Goal: Book appointment/travel/reservation

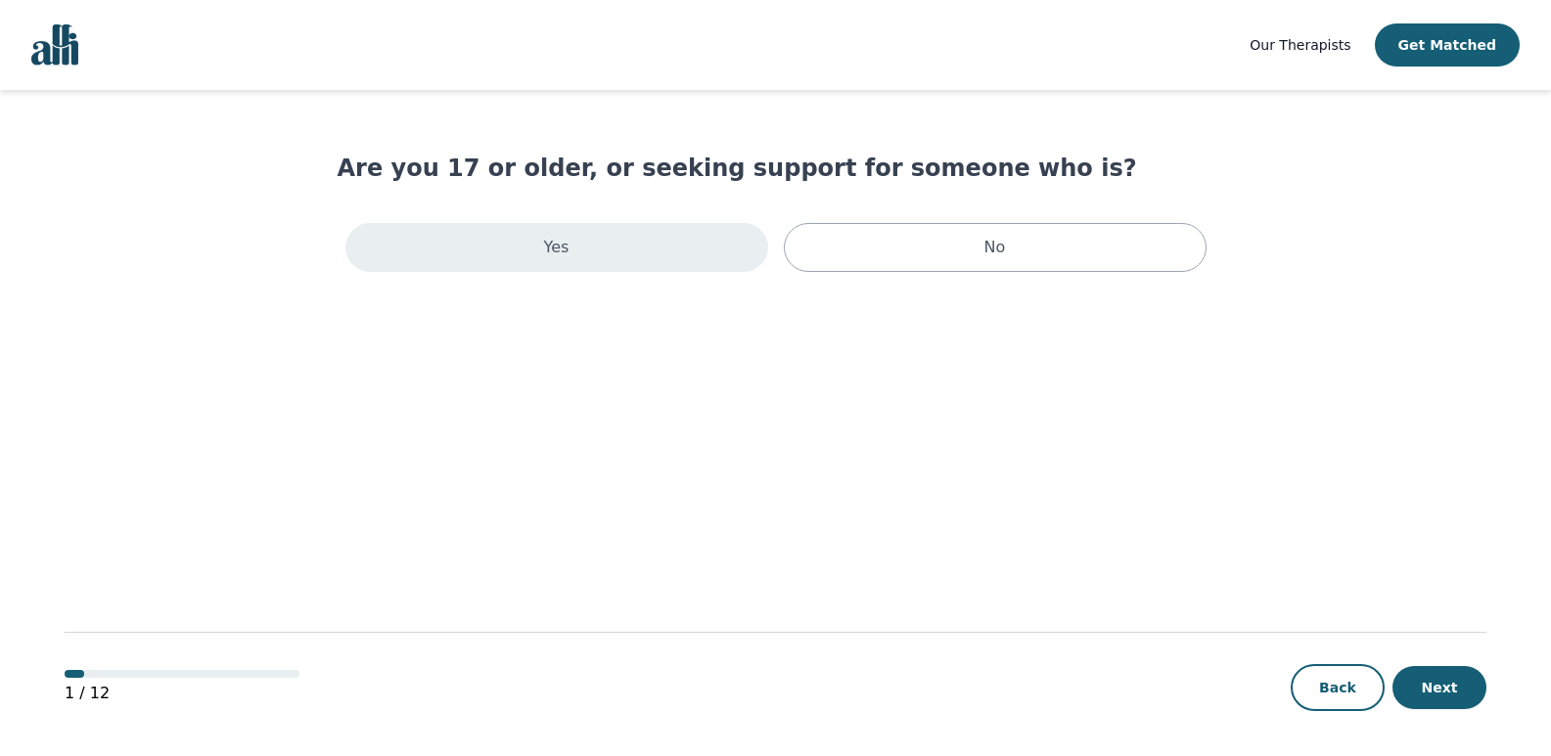
click at [599, 262] on div "Yes" at bounding box center [556, 247] width 423 height 49
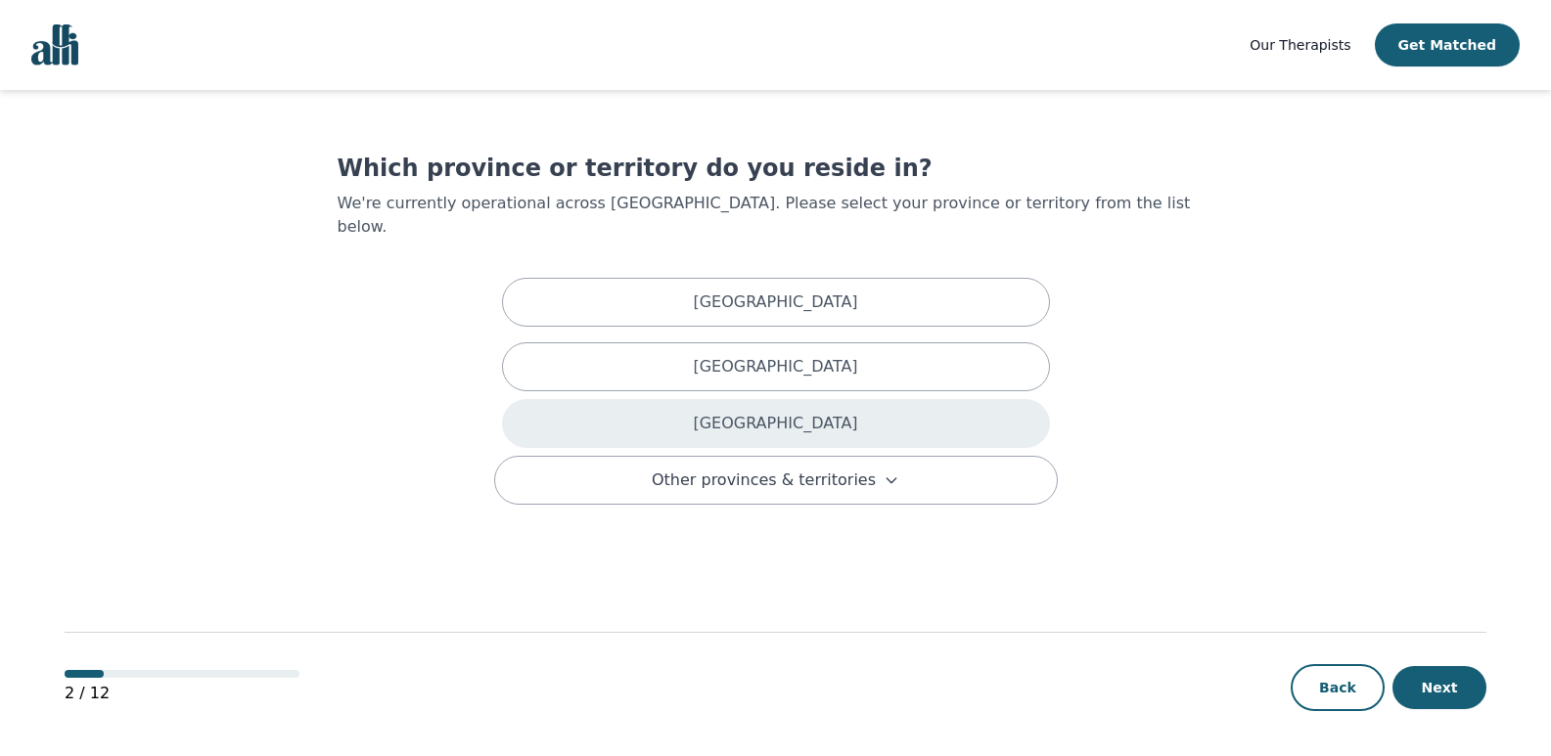
click at [605, 399] on div "Ontario" at bounding box center [776, 423] width 548 height 49
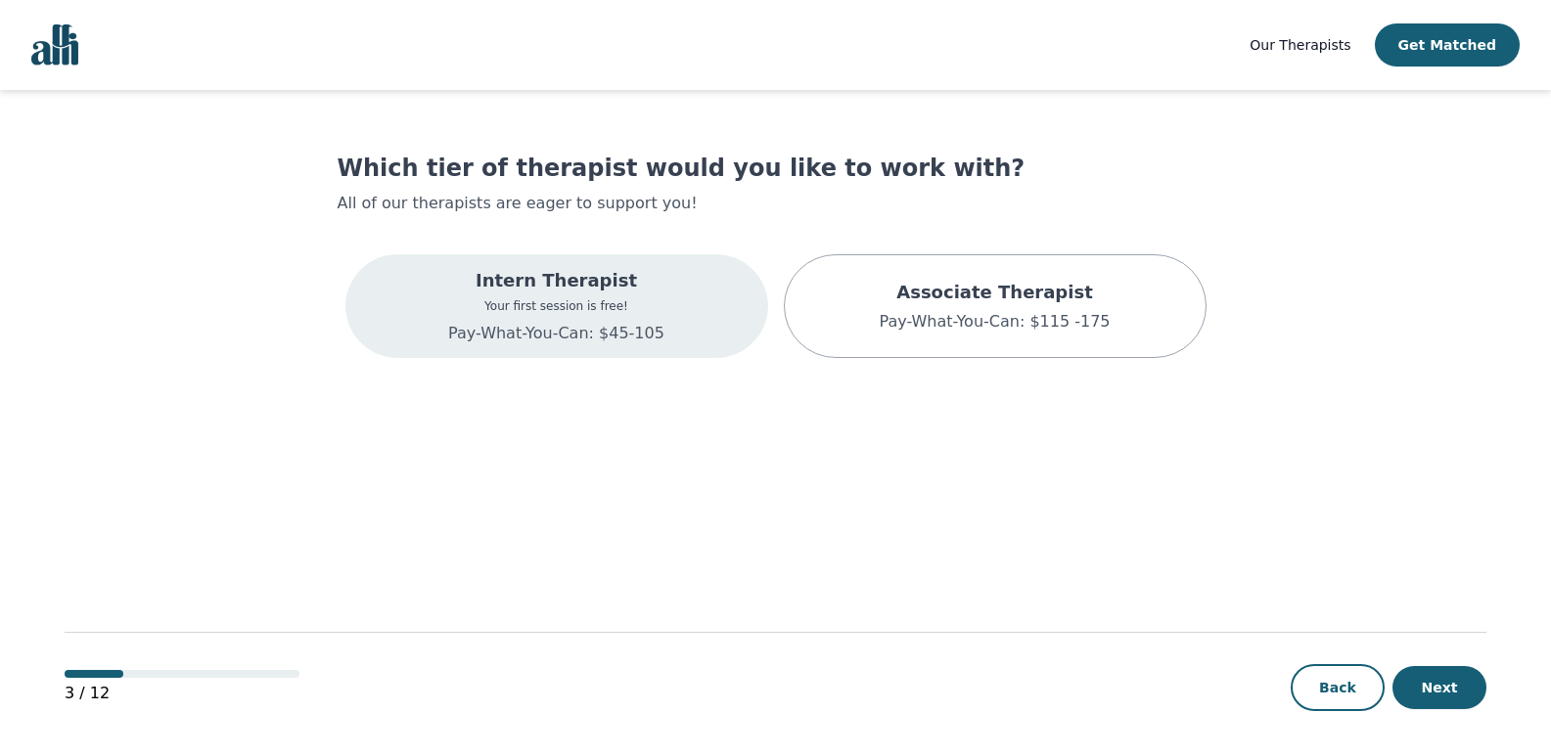
click at [642, 294] on div "Intern Therapist Your first session is free! Pay-What-You-Can: $45-105" at bounding box center [556, 306] width 216 height 78
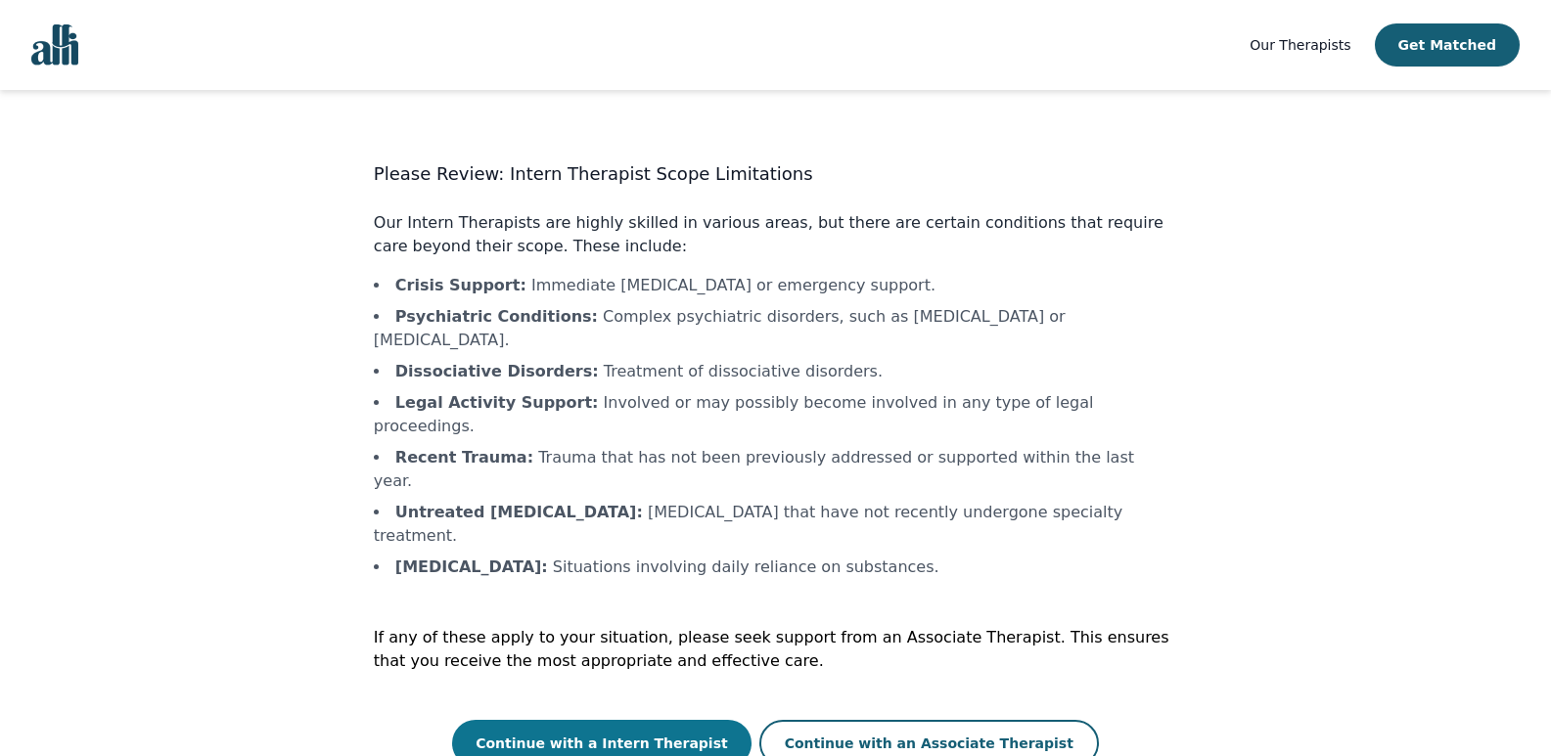
click at [678, 720] on button "Continue with a Intern Therapist" at bounding box center [601, 743] width 299 height 47
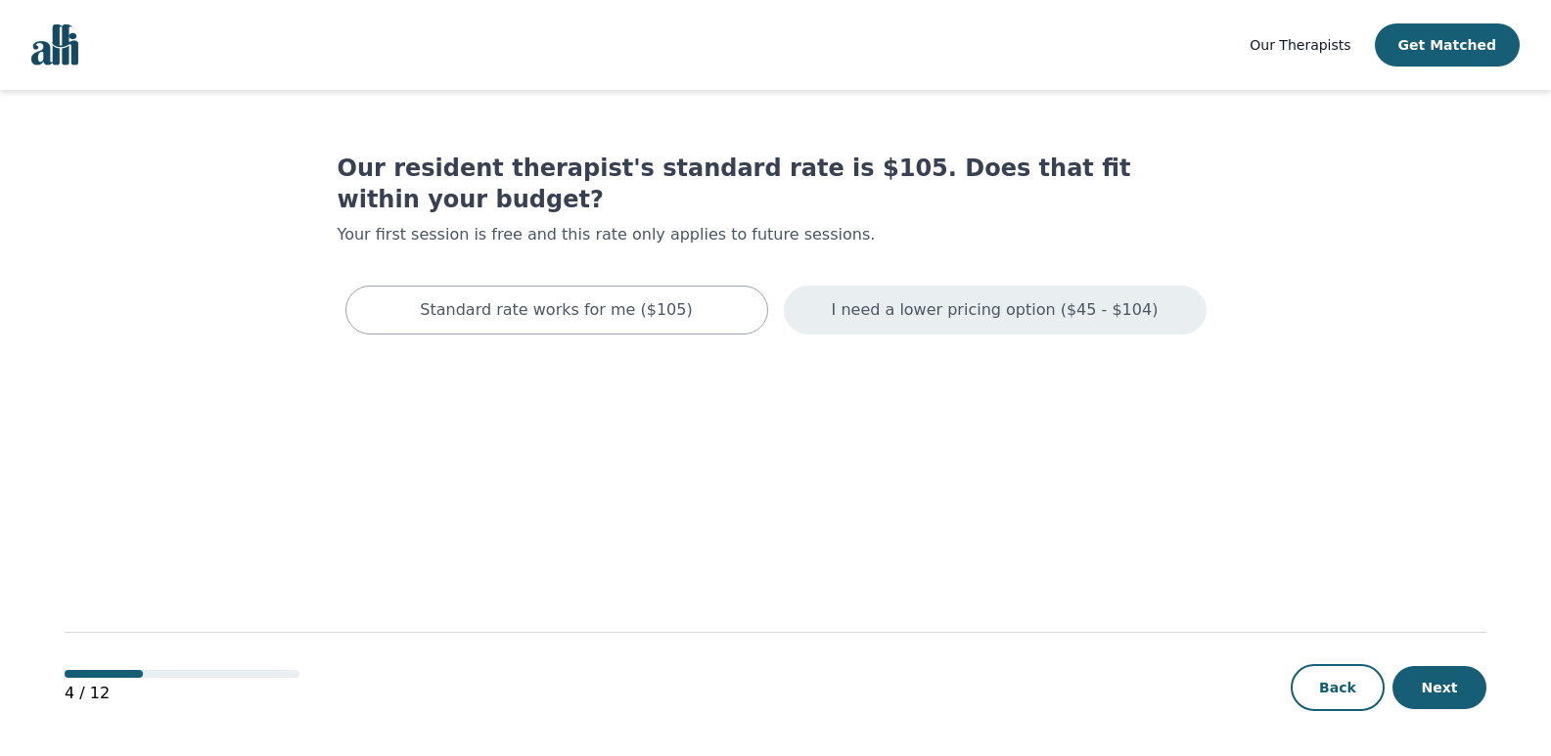
click at [920, 286] on div "I need a lower pricing option ($45 - $104)" at bounding box center [995, 310] width 423 height 49
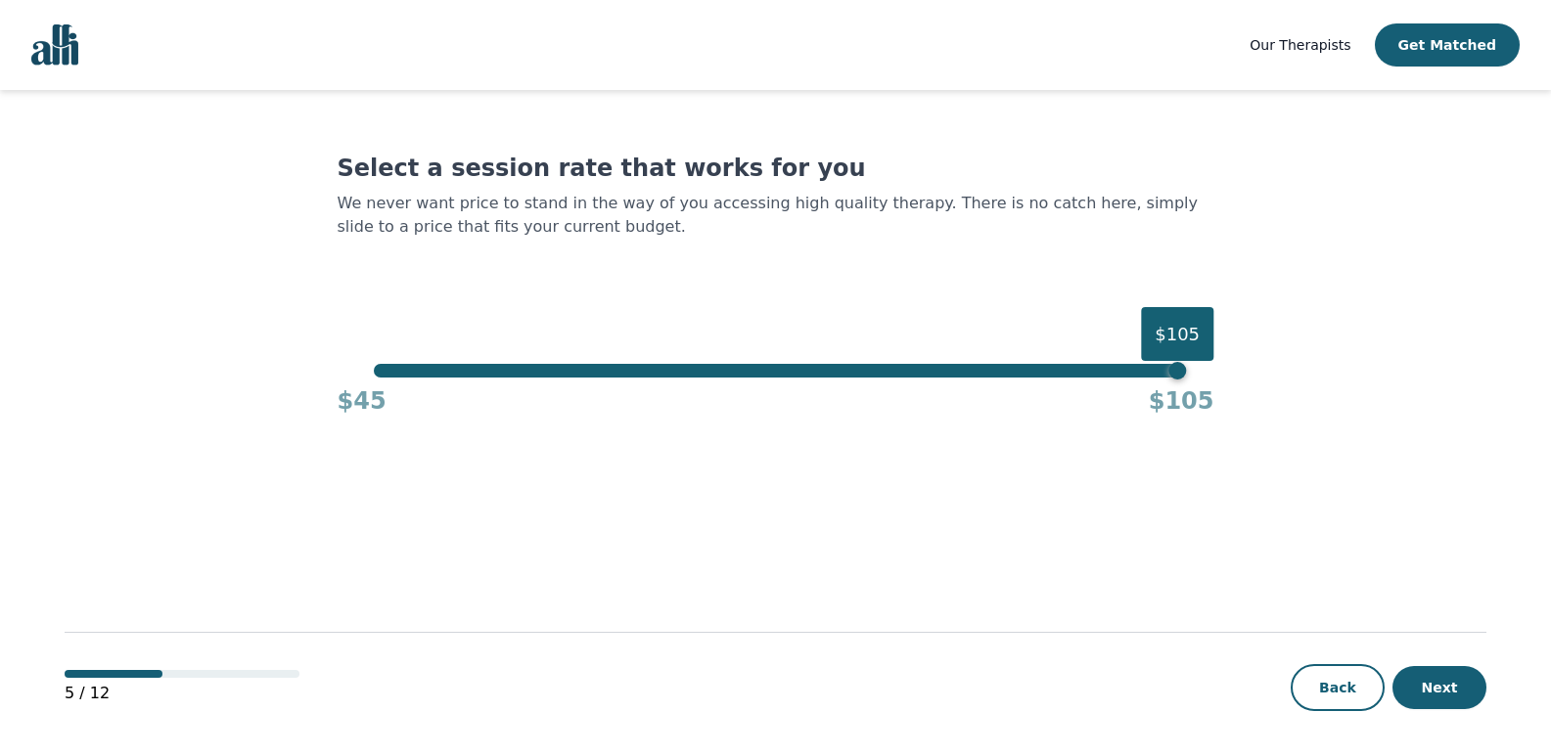
click at [375, 371] on div "$105" at bounding box center [775, 371] width 803 height 14
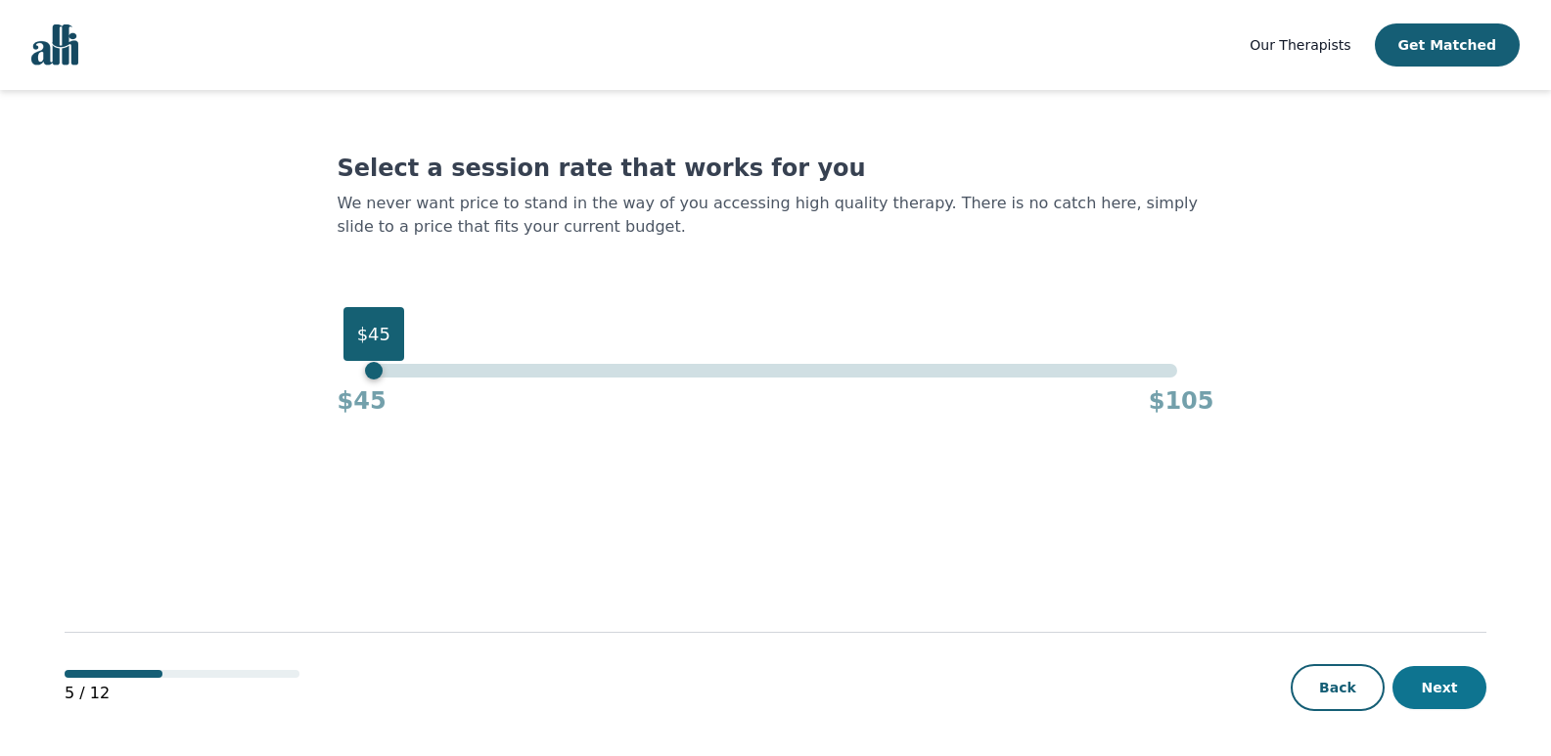
click at [1450, 690] on button "Next" at bounding box center [1439, 687] width 94 height 43
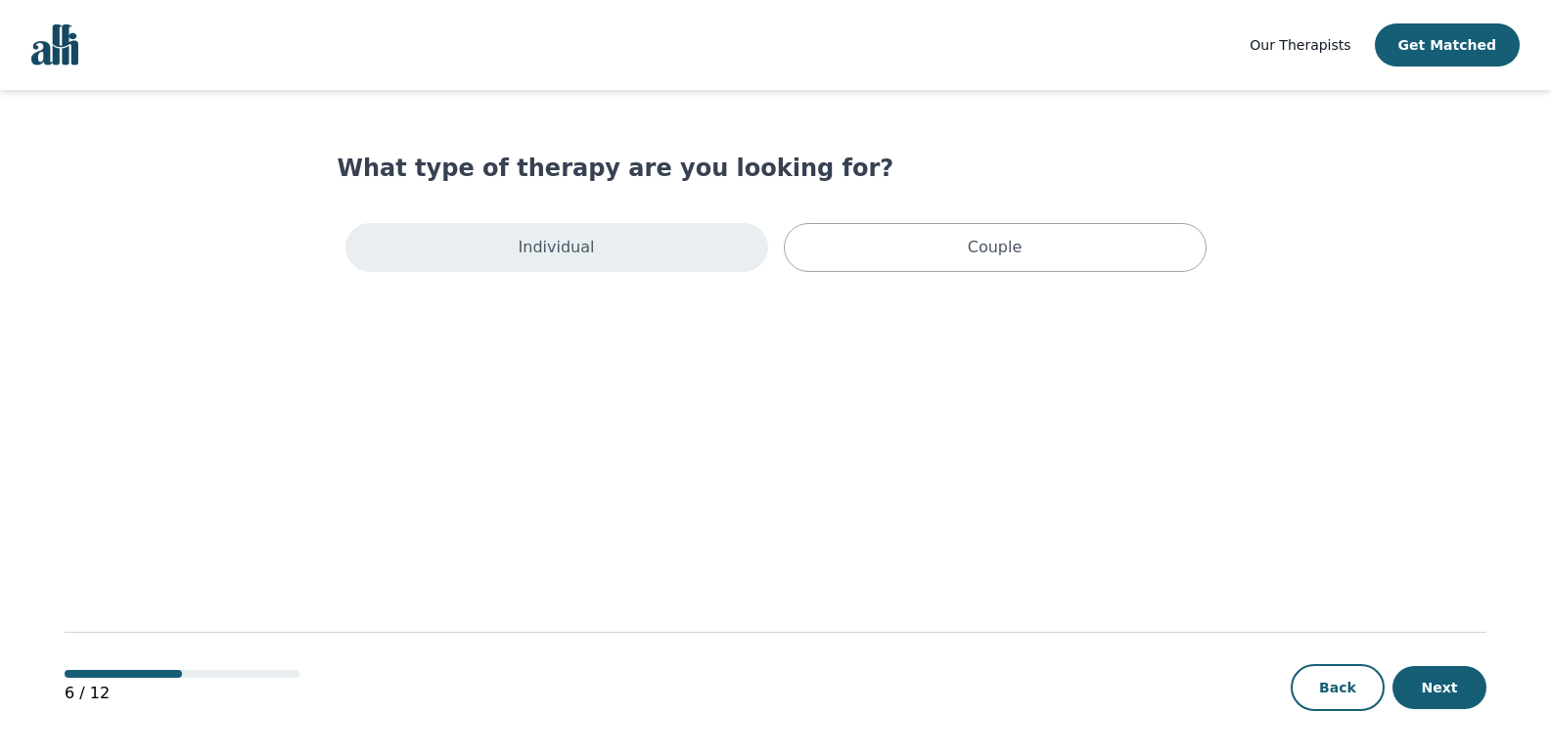
click at [594, 233] on div "Individual" at bounding box center [556, 247] width 423 height 49
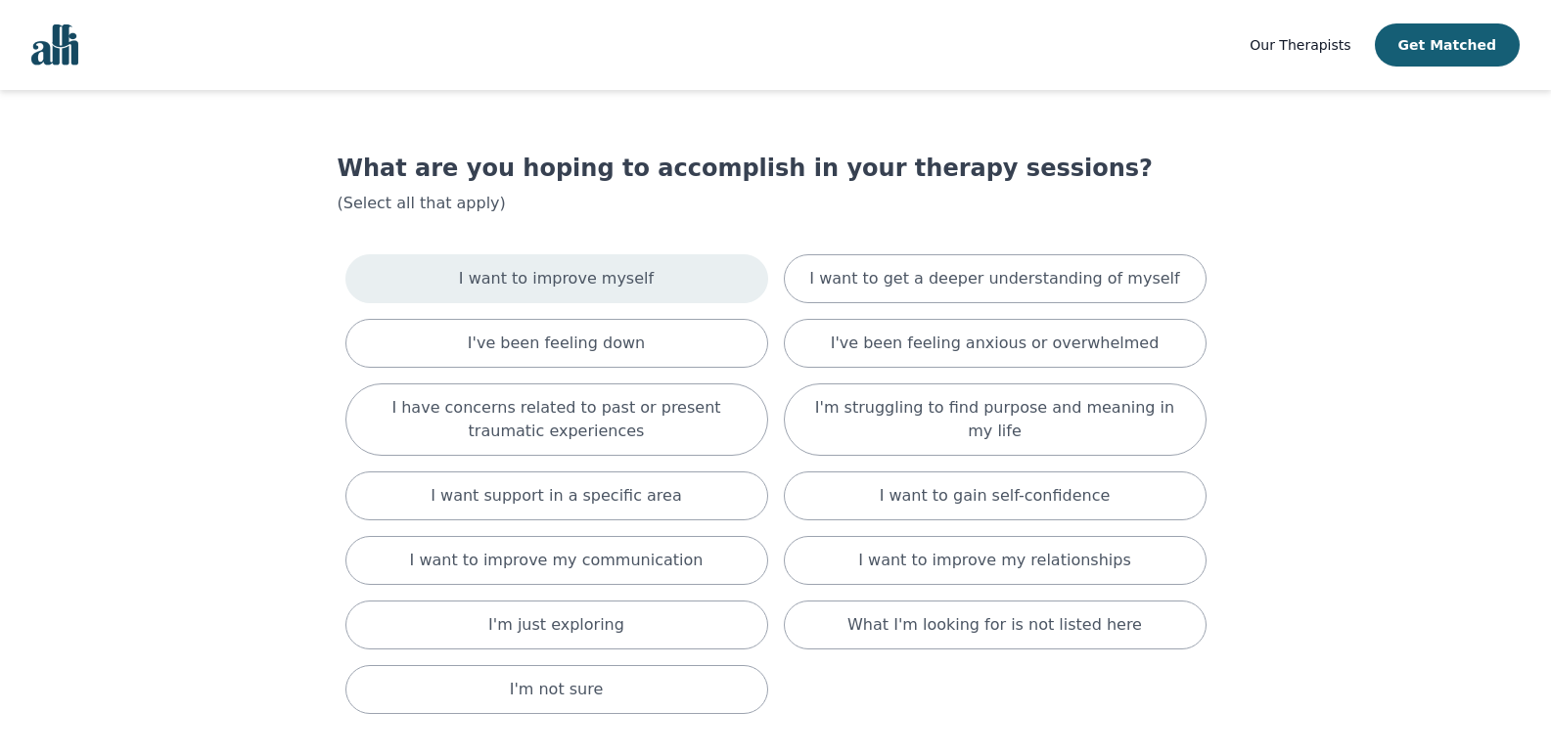
click at [605, 277] on p "I want to improve myself" at bounding box center [556, 278] width 195 height 23
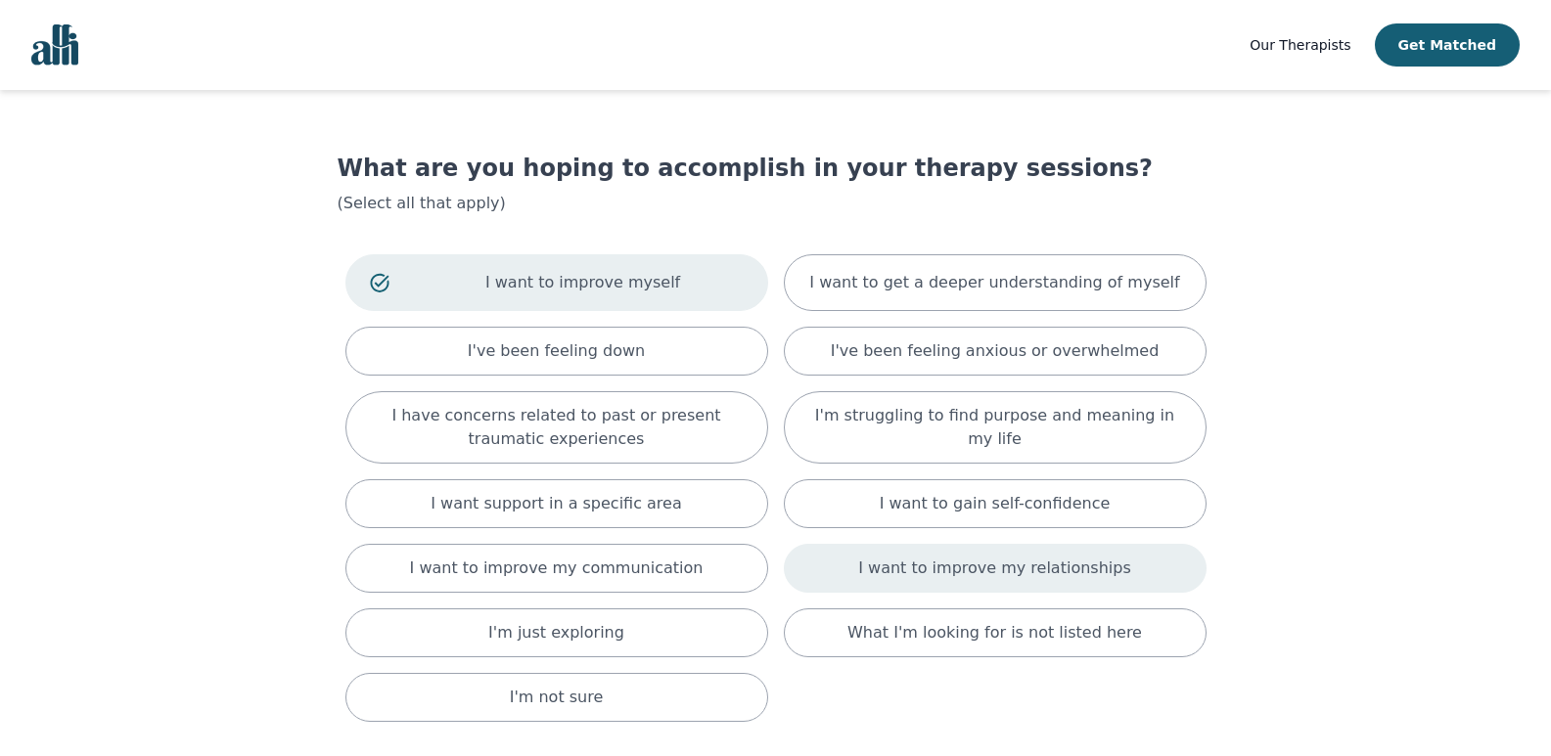
click at [979, 564] on p "I want to improve my relationships" at bounding box center [994, 568] width 272 height 23
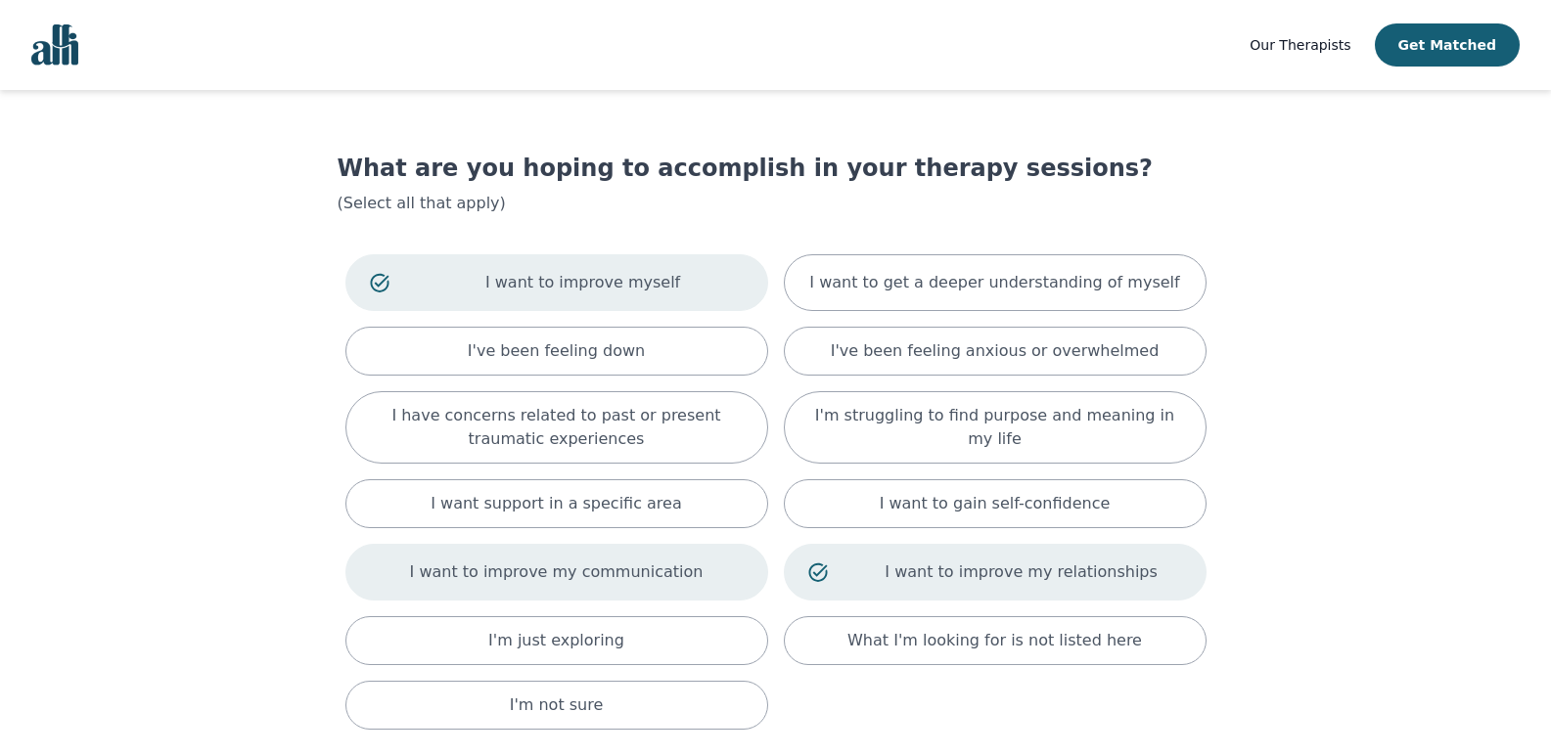
click at [724, 555] on div "I want to improve my communication" at bounding box center [556, 572] width 423 height 57
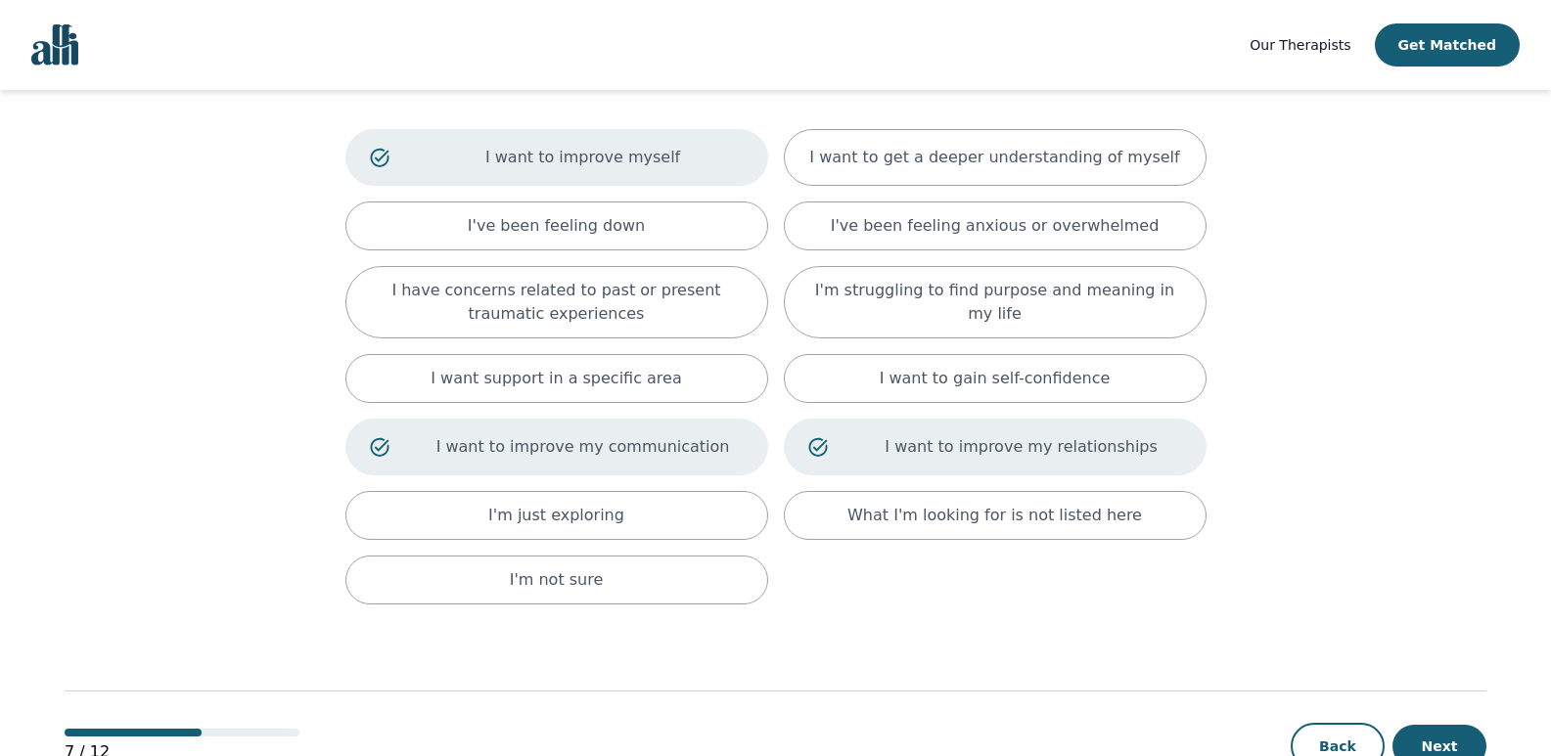
scroll to position [164, 0]
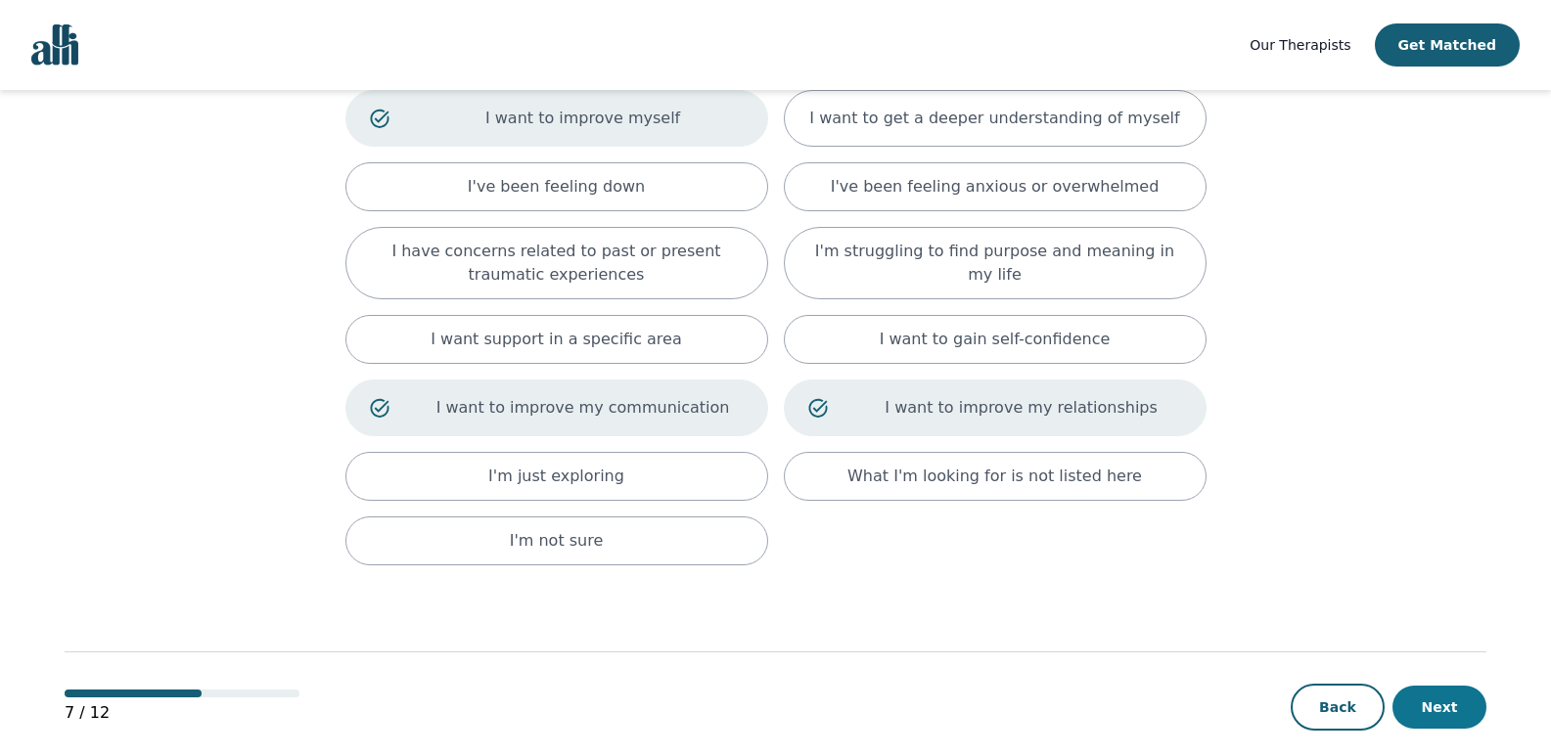
click at [1415, 703] on button "Next" at bounding box center [1439, 707] width 94 height 43
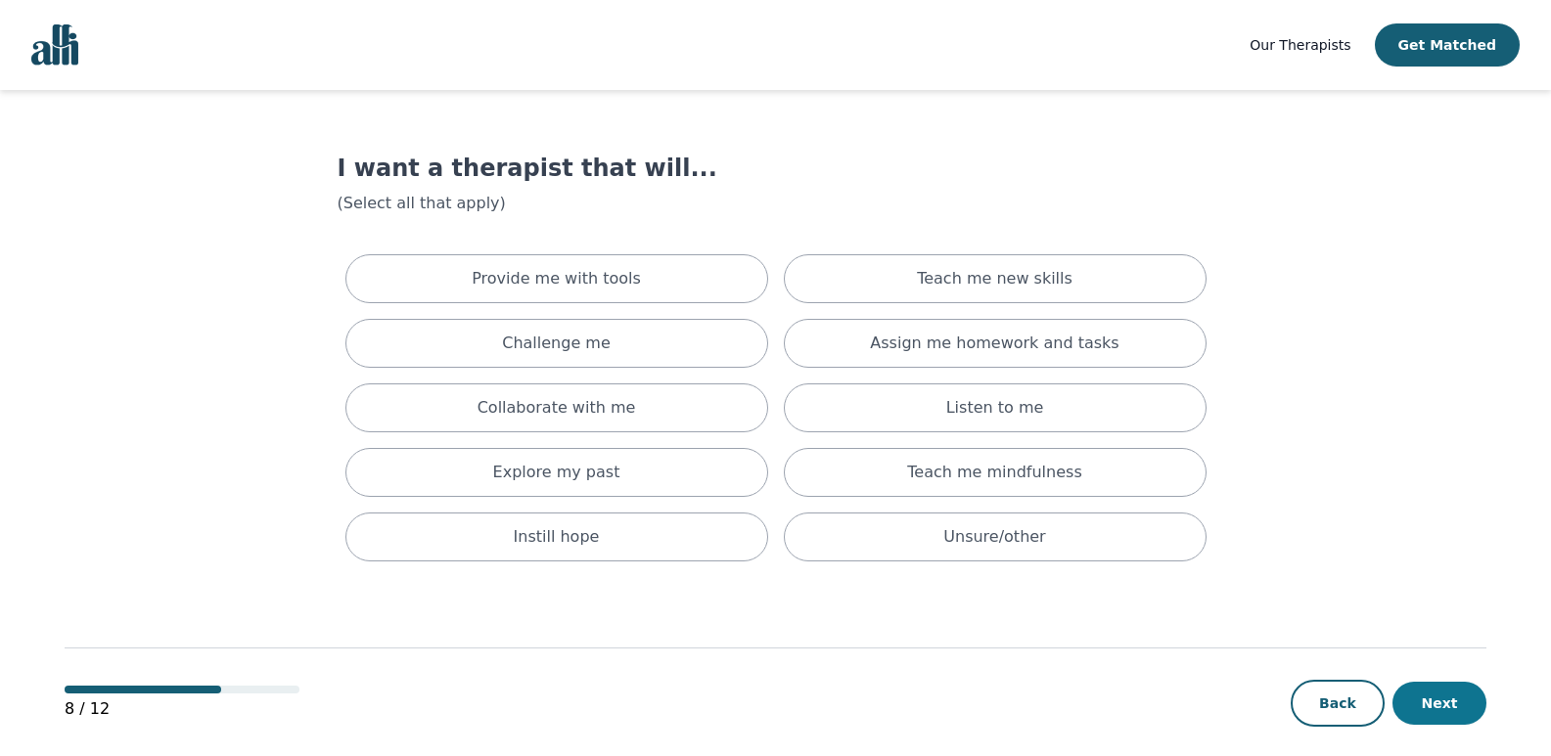
click at [1465, 700] on button "Next" at bounding box center [1439, 703] width 94 height 43
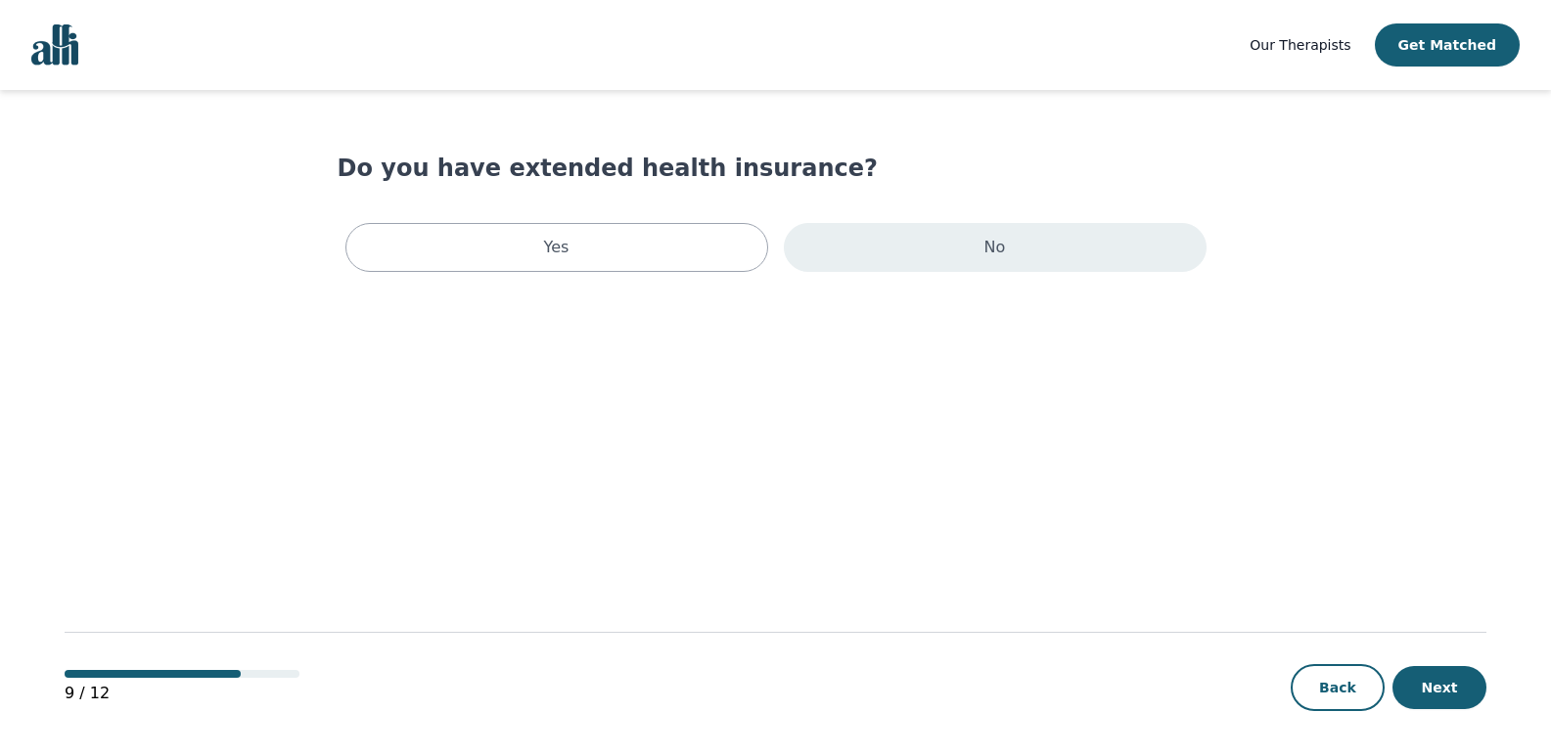
click at [909, 264] on div "No" at bounding box center [995, 247] width 423 height 49
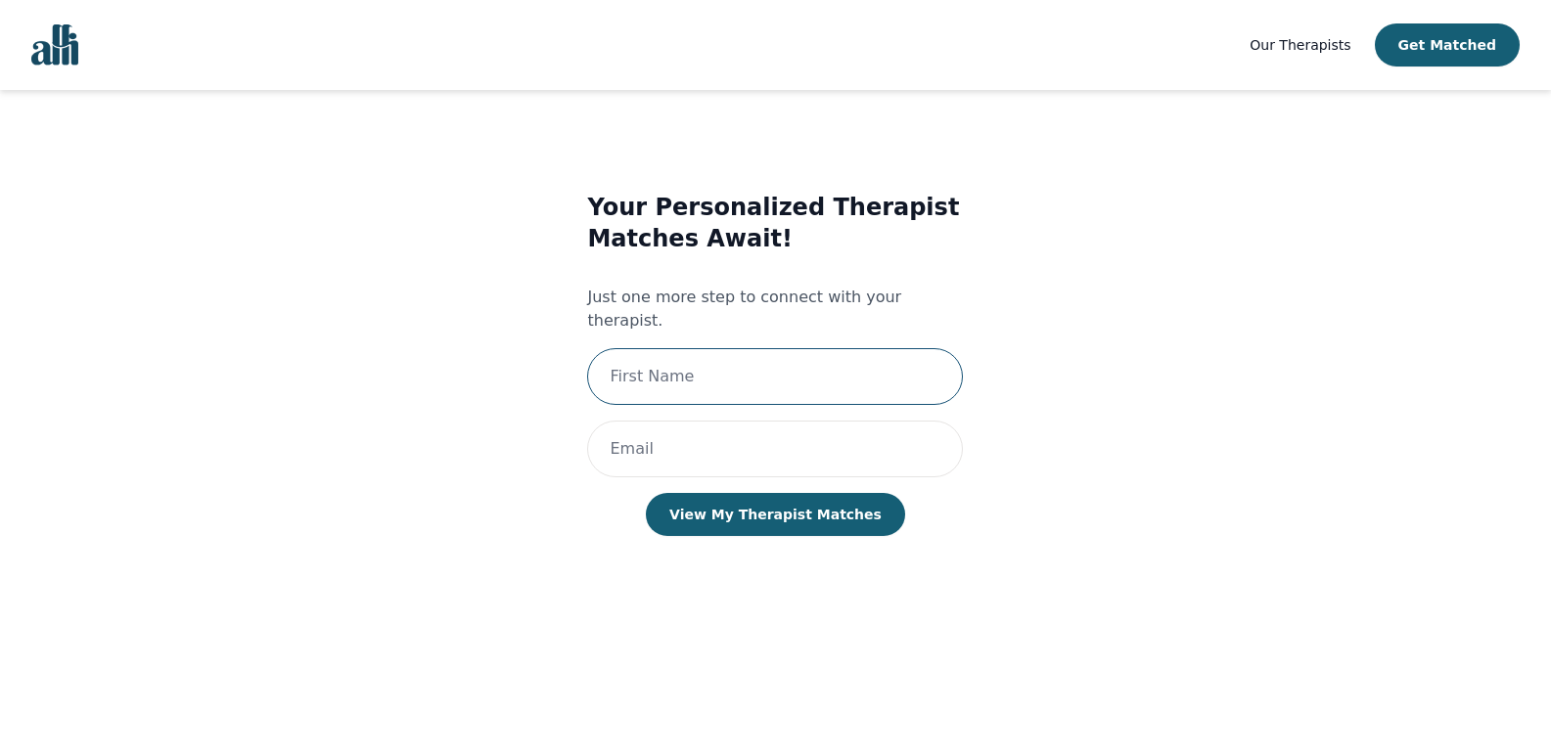
click at [817, 350] on input "text" at bounding box center [775, 376] width 376 height 57
type input "julie"
click at [809, 433] on input "email" at bounding box center [775, 449] width 376 height 57
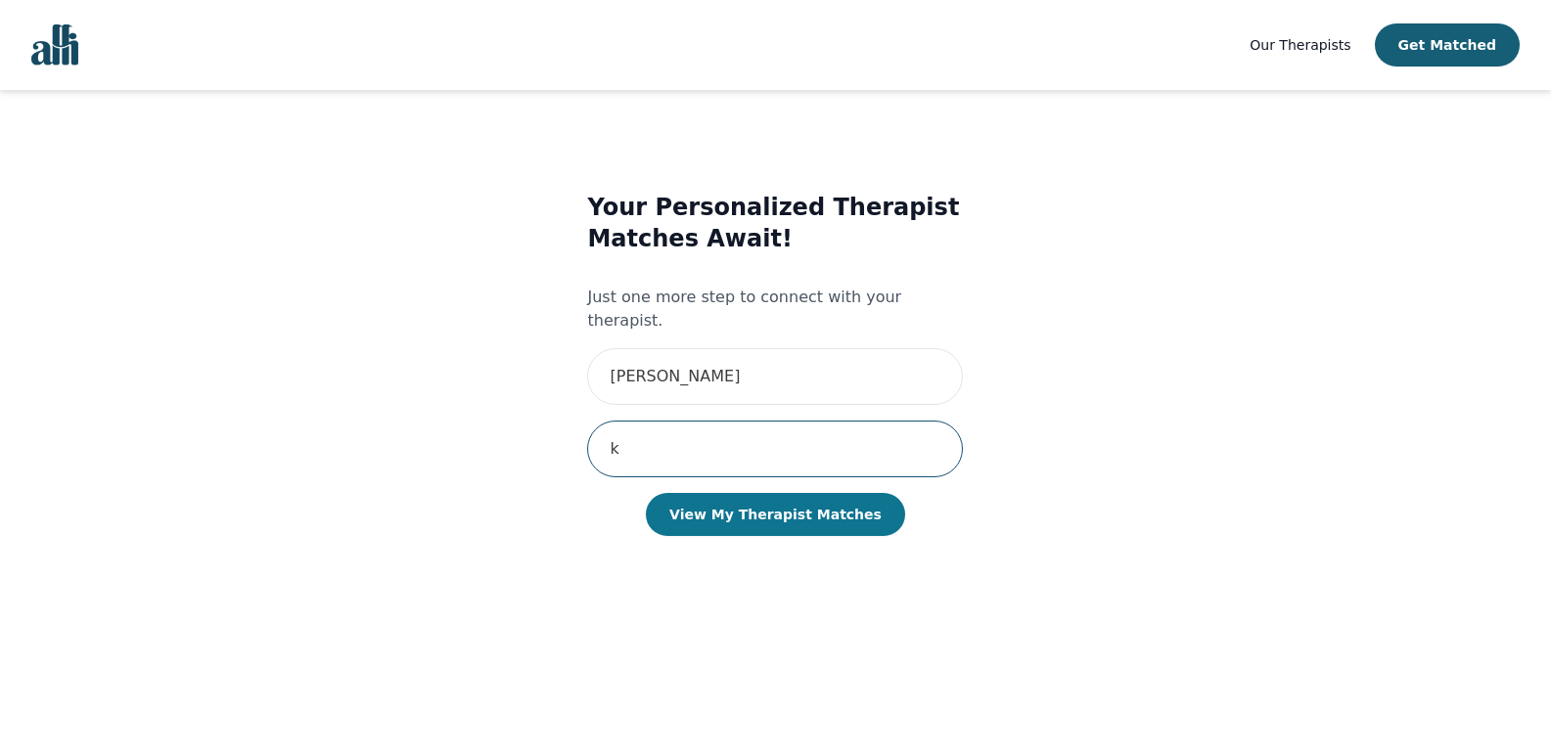
type input "k"
click at [784, 493] on button "View My Therapist Matches" at bounding box center [775, 514] width 259 height 43
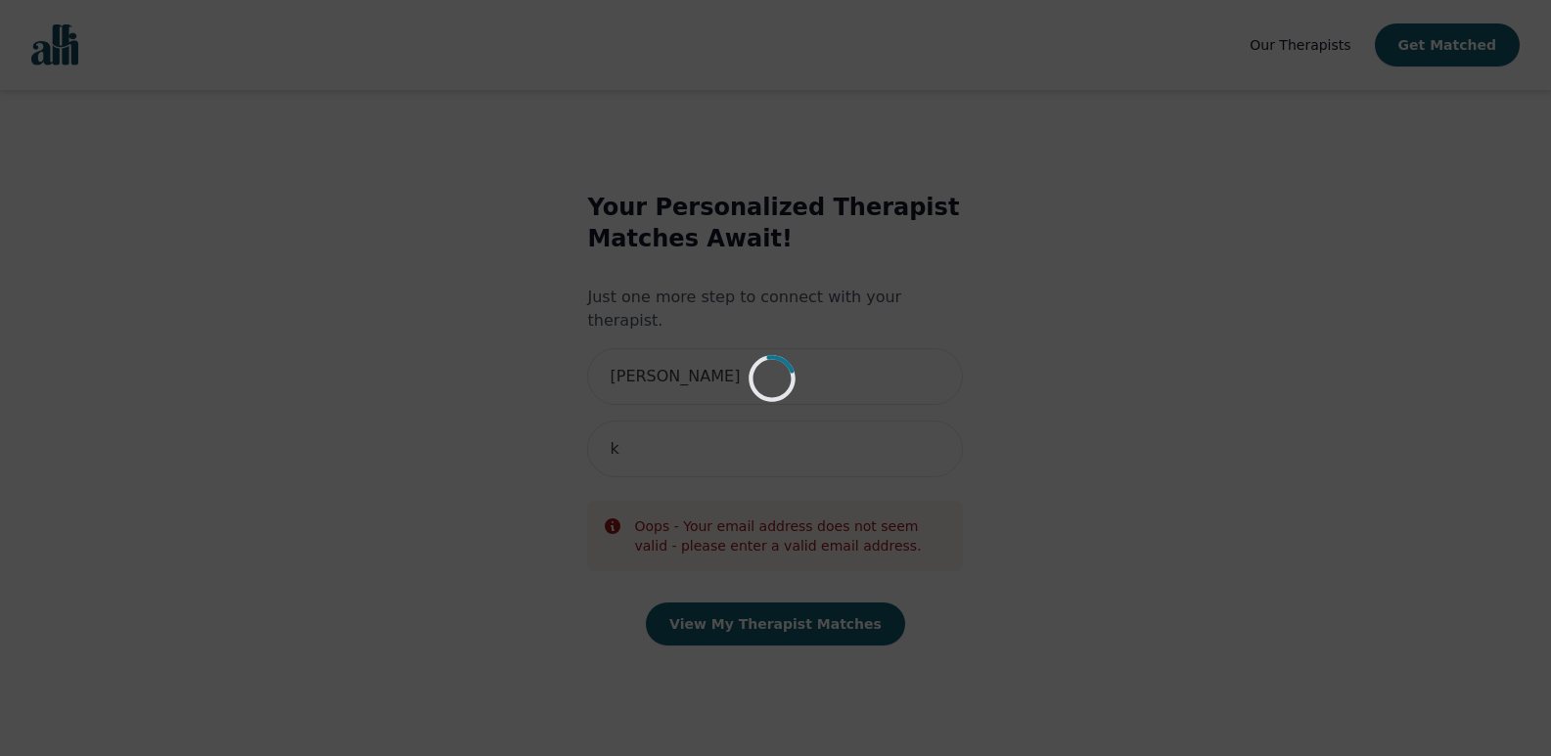
click at [860, 429] on div "Loading..." at bounding box center [775, 378] width 1551 height 756
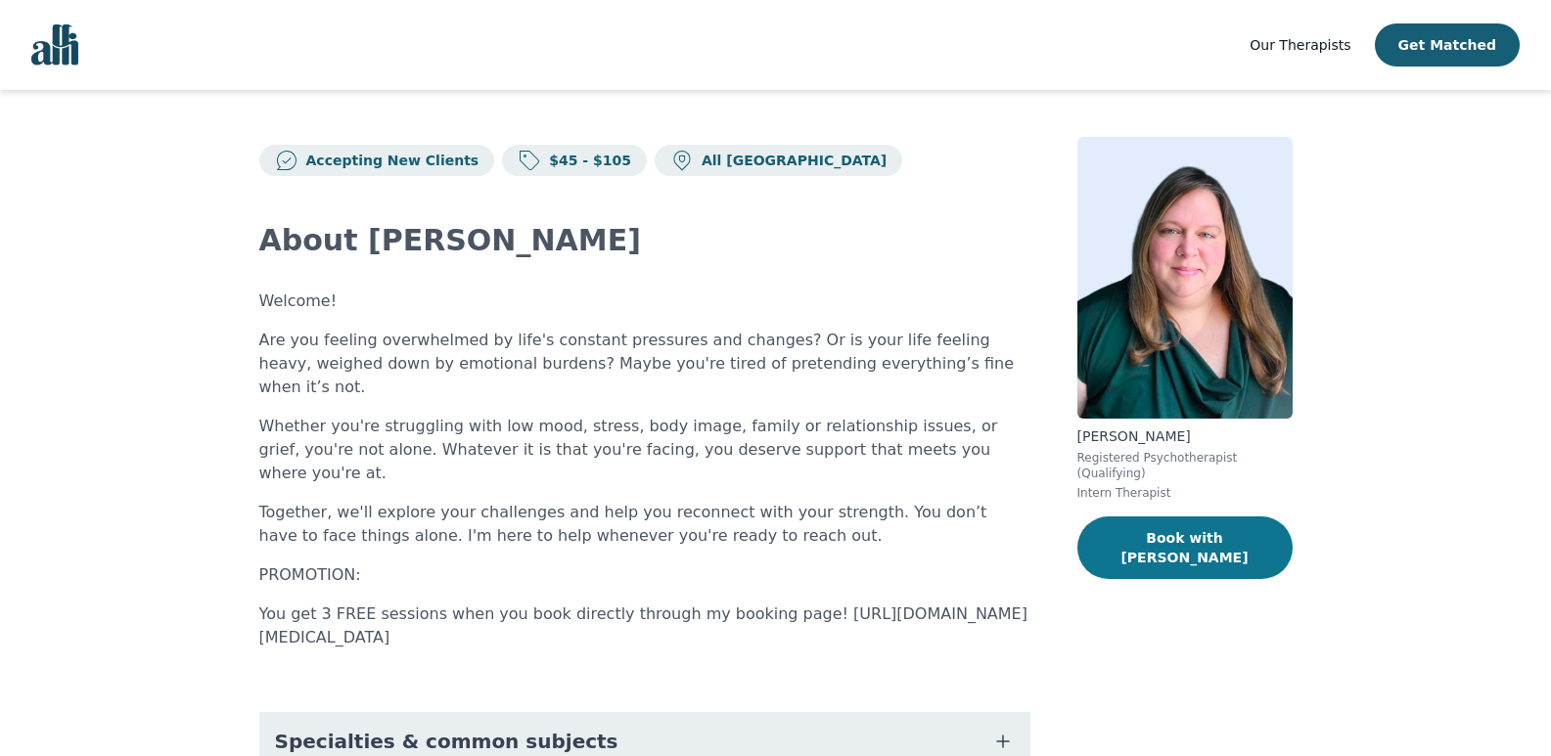
click at [1159, 519] on button "Book with [PERSON_NAME]" at bounding box center [1184, 548] width 215 height 63
